Goal: Information Seeking & Learning: Learn about a topic

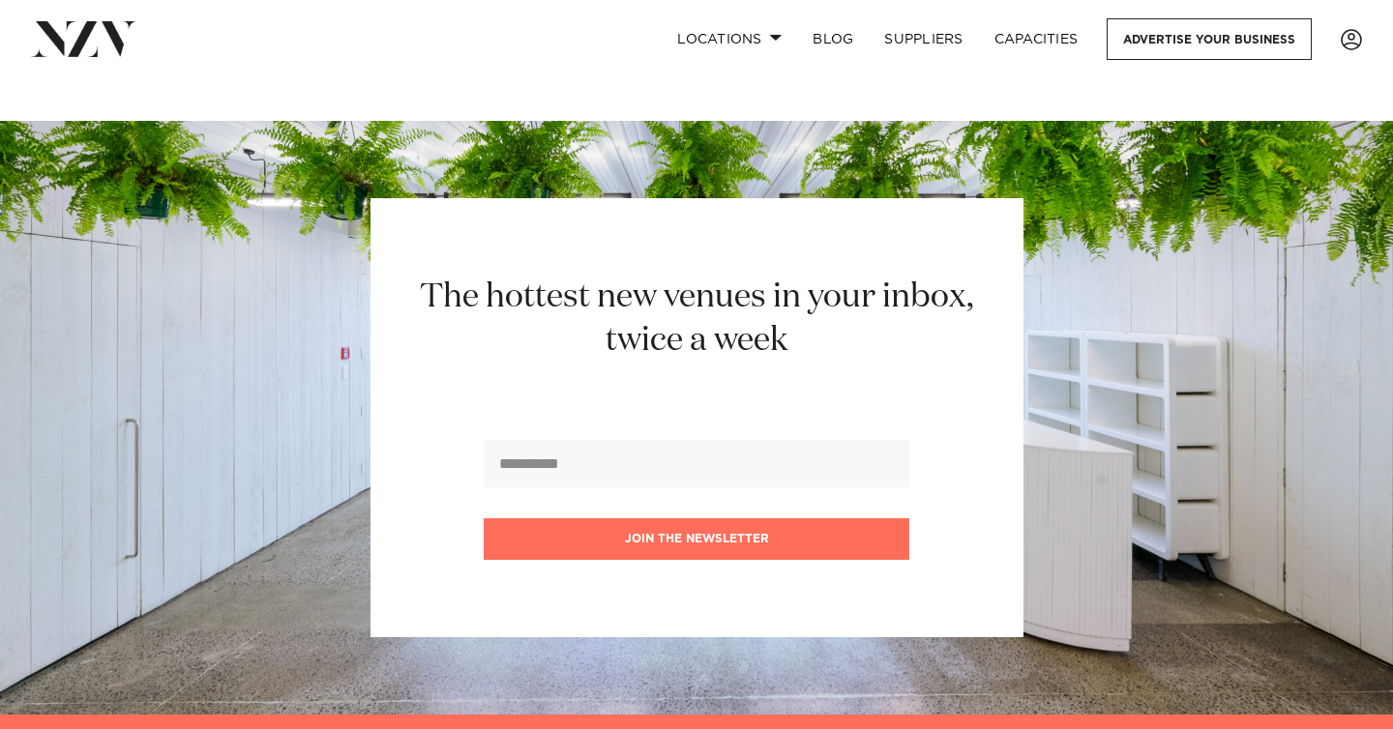
scroll to position [3338, 0]
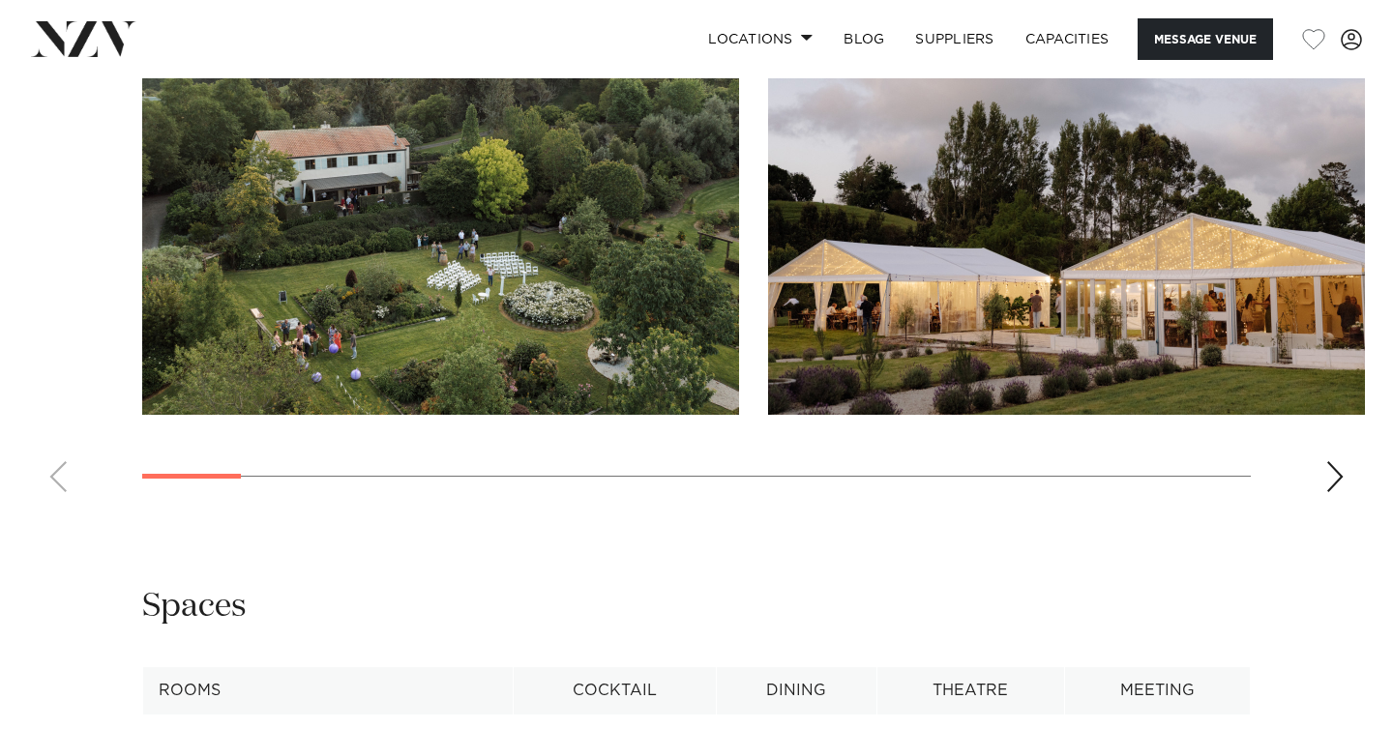
scroll to position [1898, 0]
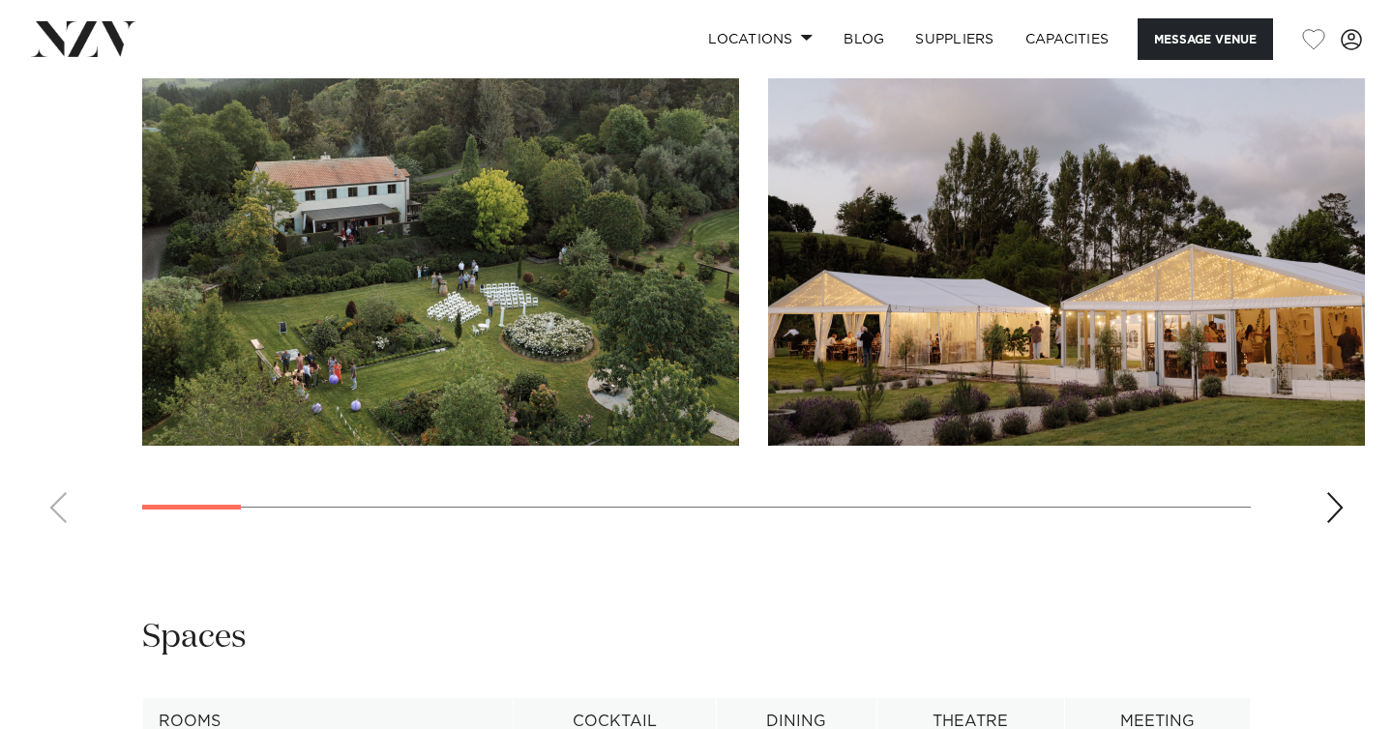
click at [1333, 492] on div "Next slide" at bounding box center [1334, 507] width 19 height 31
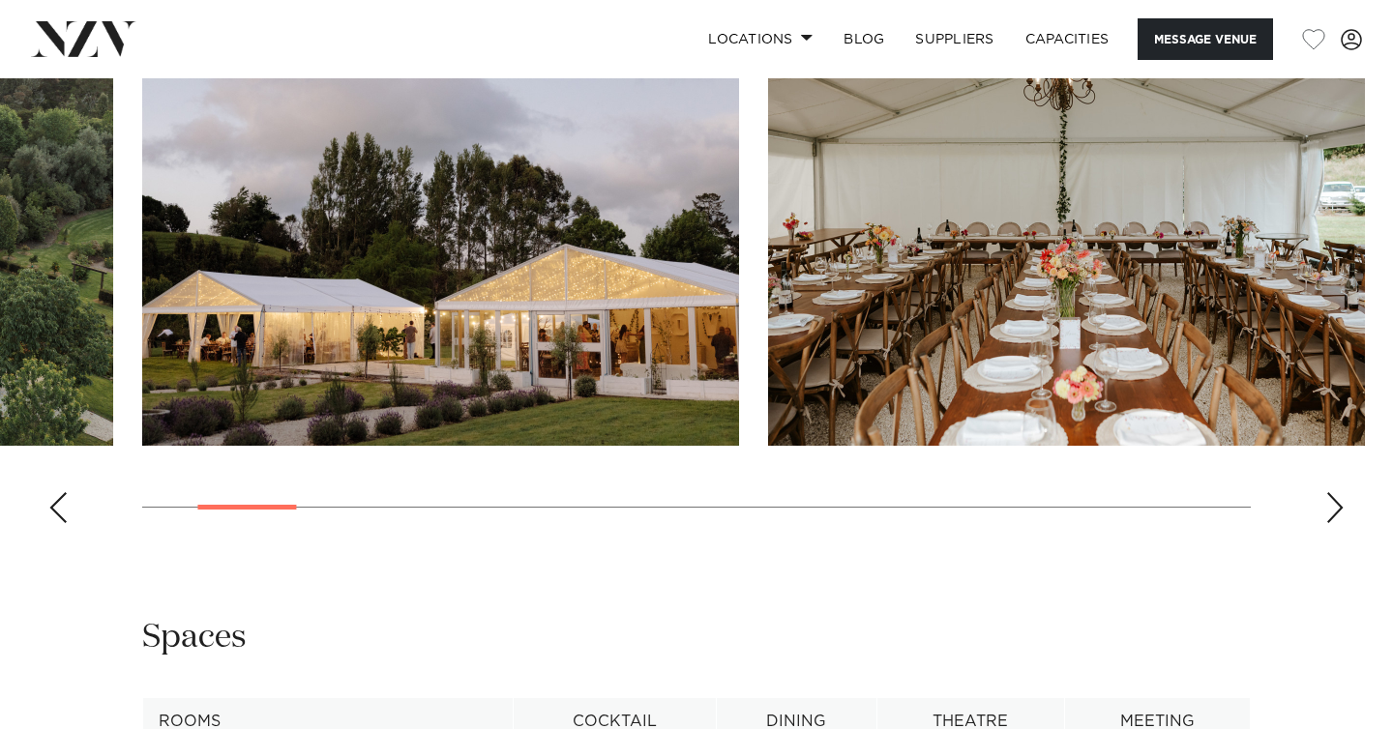
click at [1333, 492] on div "Next slide" at bounding box center [1334, 507] width 19 height 31
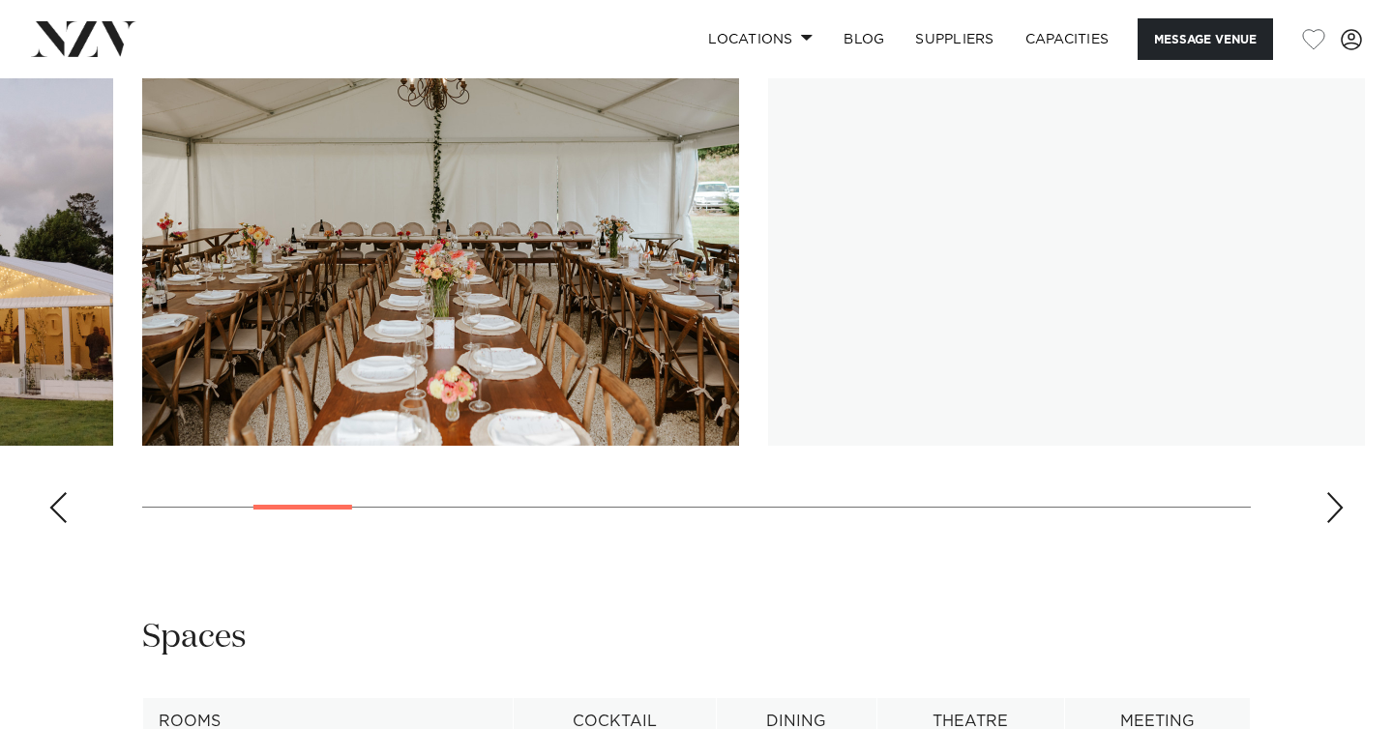
click at [1333, 492] on div "Next slide" at bounding box center [1334, 507] width 19 height 31
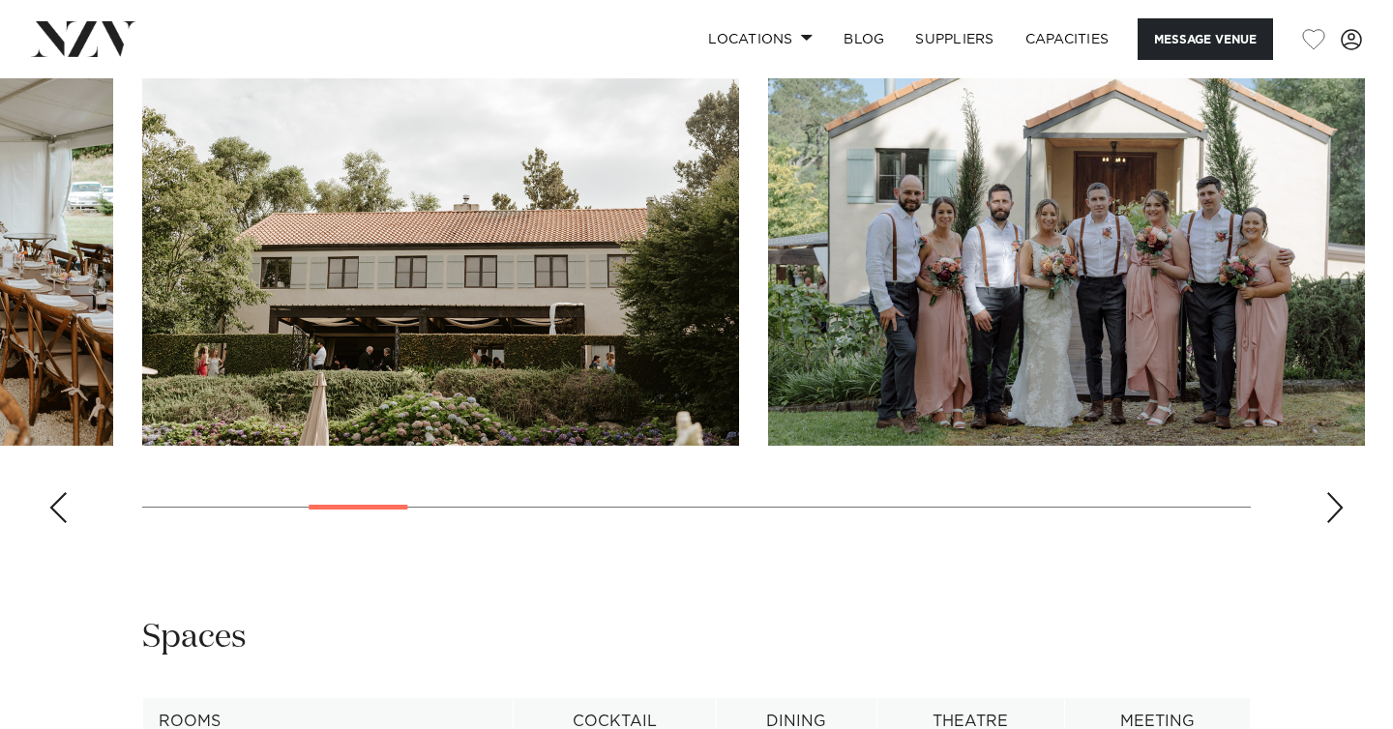
click at [1333, 492] on div "Next slide" at bounding box center [1334, 507] width 19 height 31
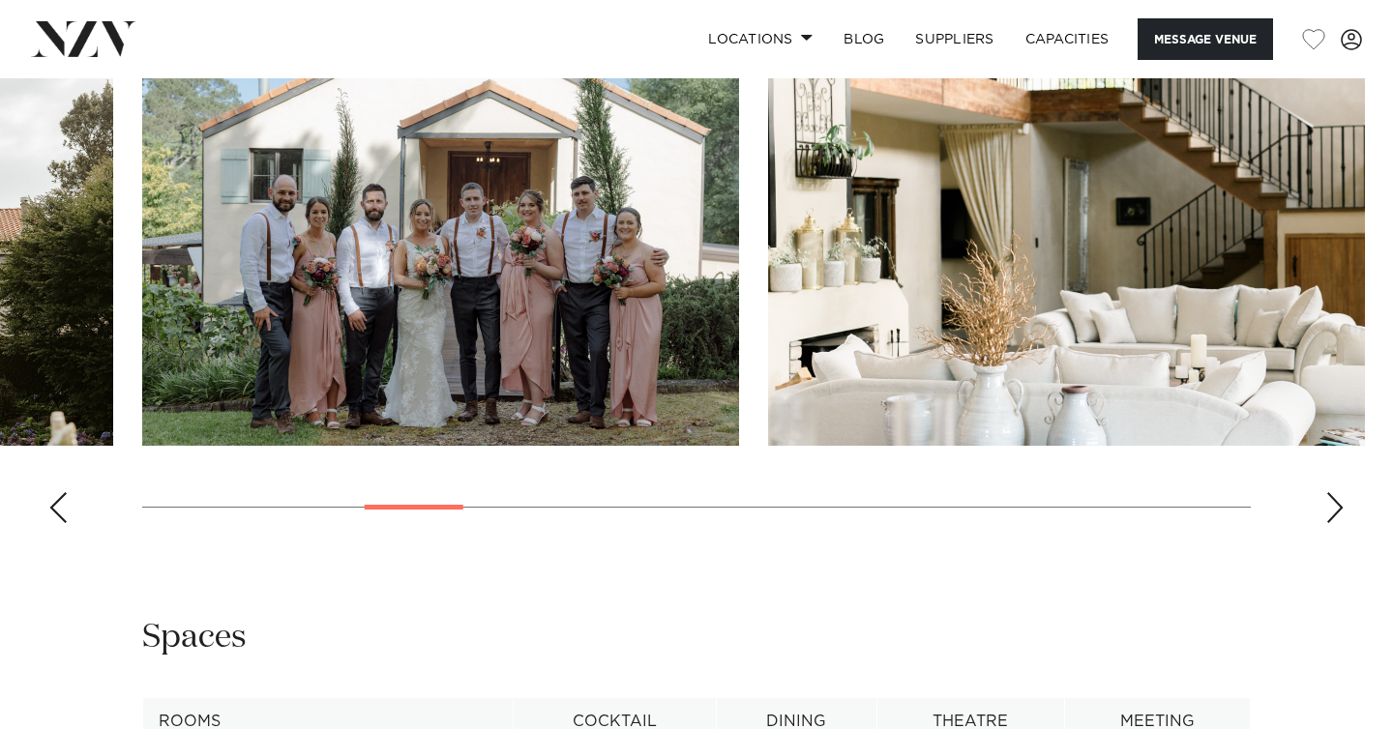
click at [1333, 492] on div "Next slide" at bounding box center [1334, 507] width 19 height 31
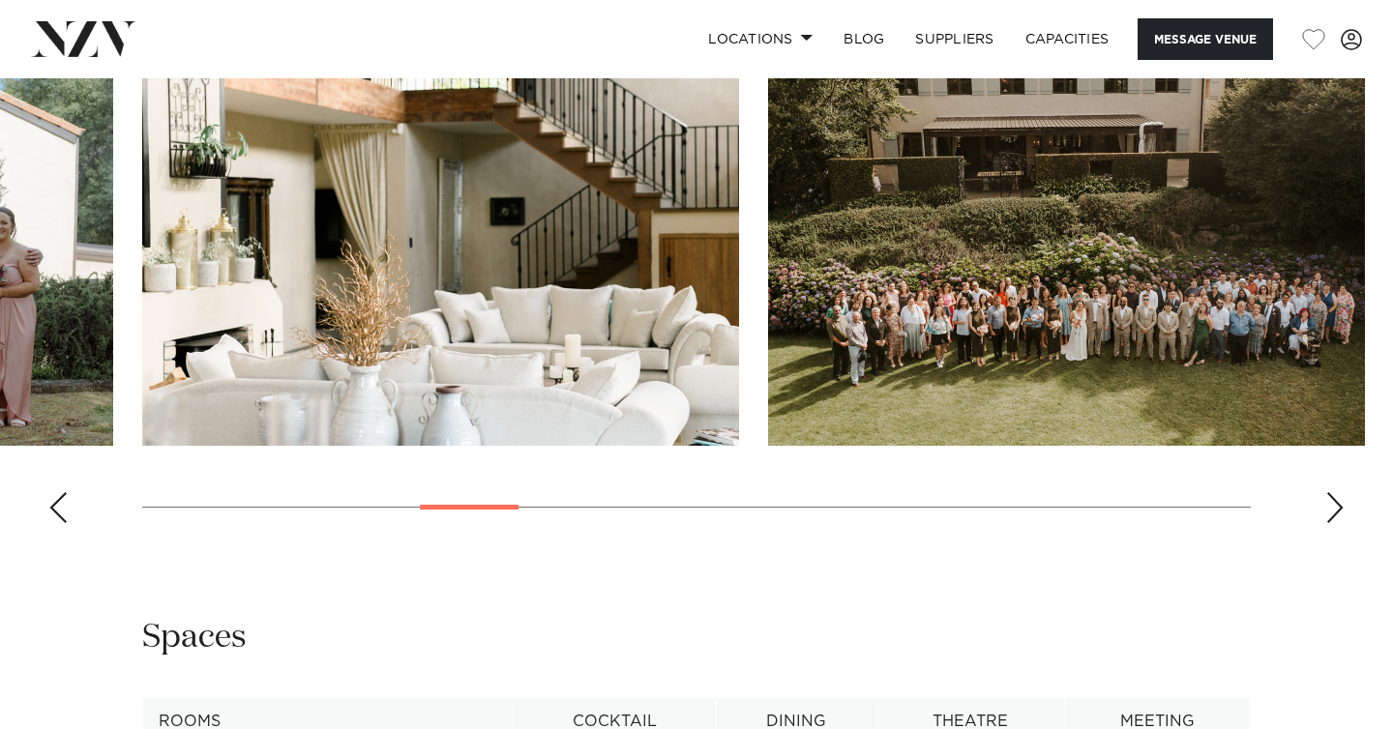
click at [1333, 492] on div "Next slide" at bounding box center [1334, 507] width 19 height 31
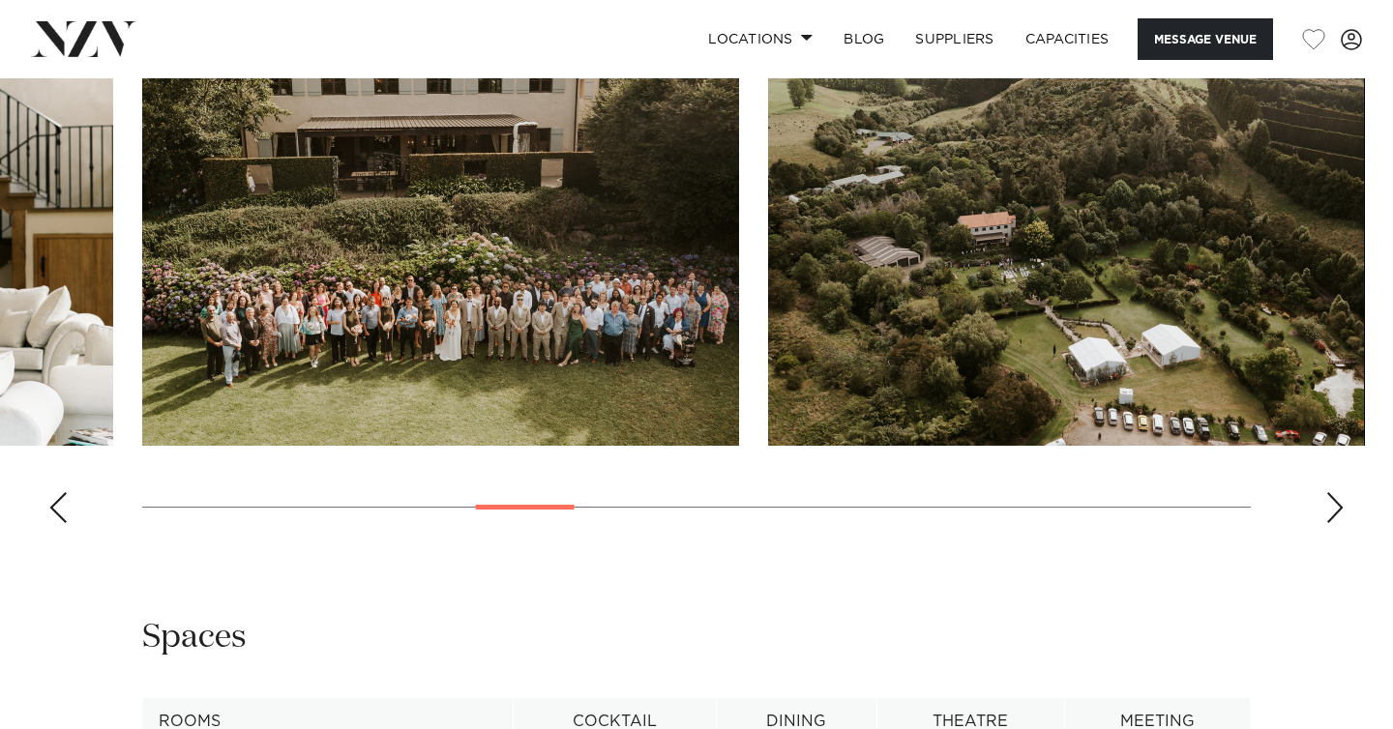
click at [1333, 492] on div "Next slide" at bounding box center [1334, 507] width 19 height 31
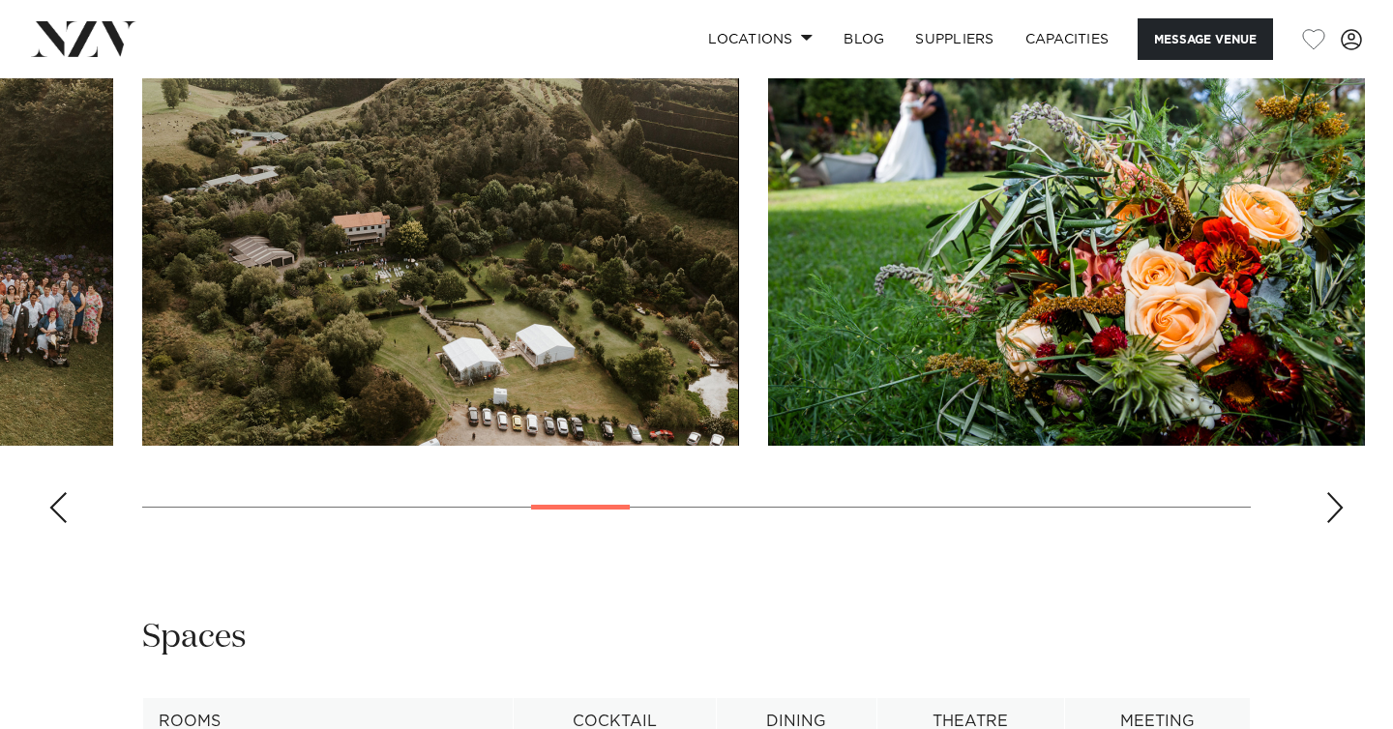
click at [1333, 492] on div "Next slide" at bounding box center [1334, 507] width 19 height 31
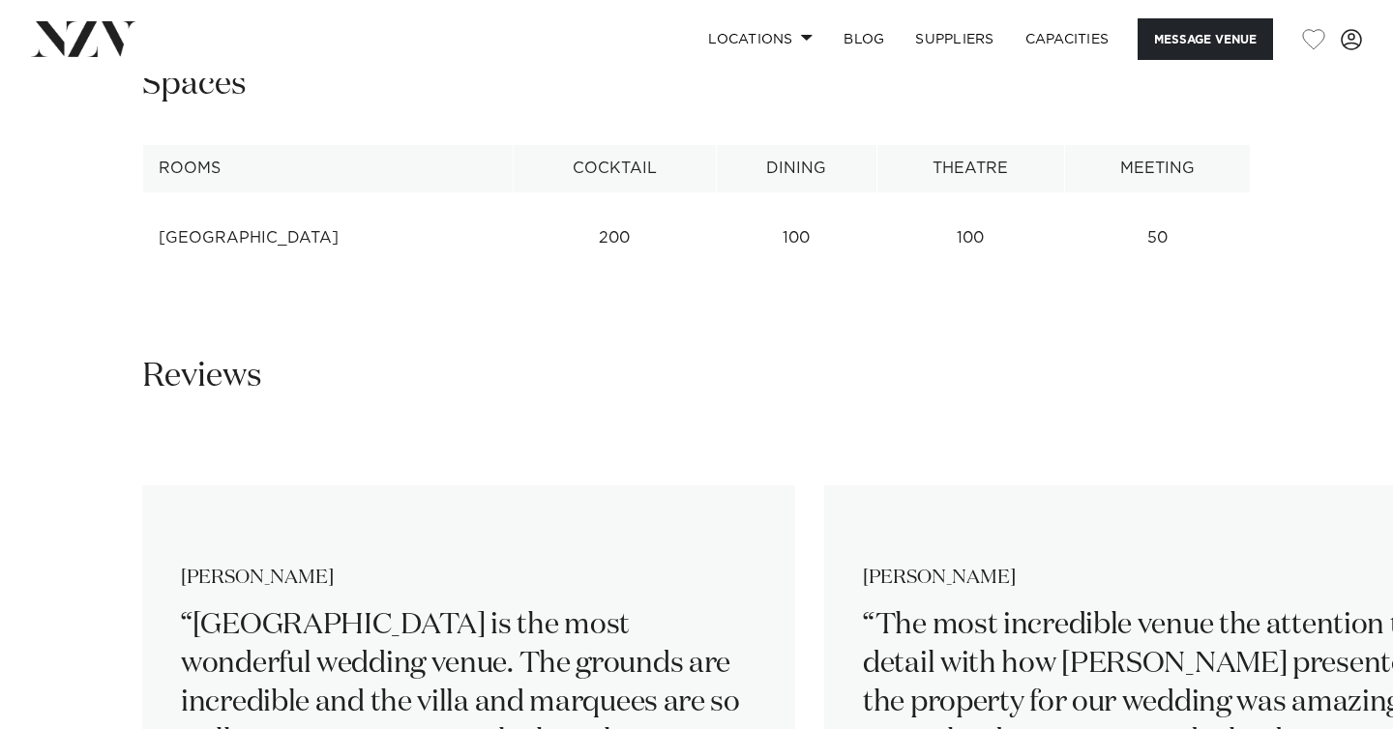
scroll to position [2762, 0]
